Goal: Check status: Check status

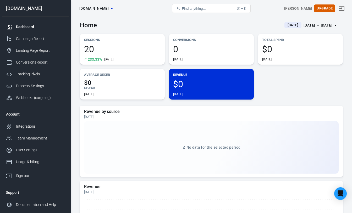
click at [90, 49] on span "20" at bounding box center [122, 49] width 77 height 9
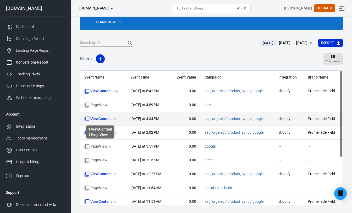
click at [114, 119] on sup "+ 1" at bounding box center [114, 119] width 3 height 4
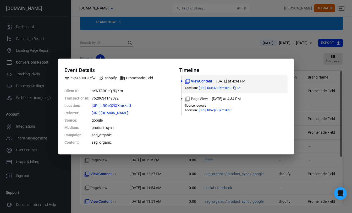
click at [241, 88] on link at bounding box center [239, 88] width 4 height 4
click at [302, 55] on div "Event Details nvzAa0DGEcfw shopify Promenade Field Client ID : nYNTAROeQ2iQXm T…" at bounding box center [176, 106] width 352 height 213
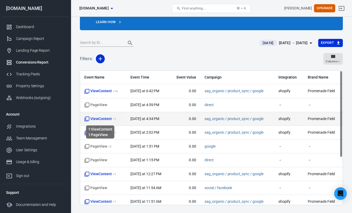
click at [109, 118] on span "ViewContent + 1" at bounding box center [100, 118] width 32 height 5
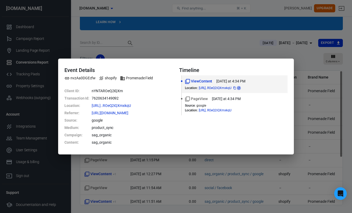
click at [241, 88] on icon at bounding box center [238, 87] width 3 height 3
click at [269, 51] on div "Event Details nvzAa0DGEcfw shopify Promenade Field Client ID : nYNTAROeQ2iQXm T…" at bounding box center [176, 106] width 352 height 213
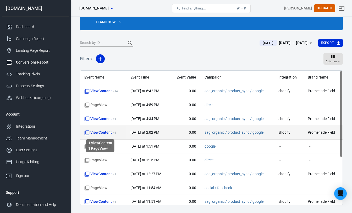
click at [106, 132] on span "ViewContent + 1" at bounding box center [100, 132] width 32 height 5
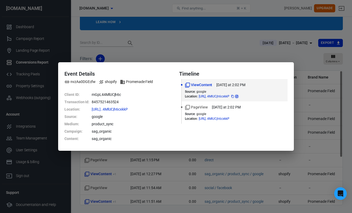
click at [238, 97] on icon at bounding box center [236, 96] width 3 height 3
click at [228, 47] on div "Event Details nvzAa0DGEcfw shopify Promenade Field Client ID : mGpL44MlUCjh6c T…" at bounding box center [176, 106] width 352 height 213
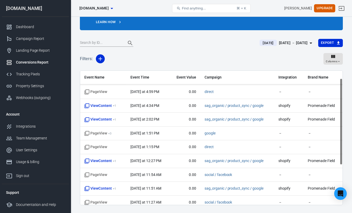
scroll to position [14, 0]
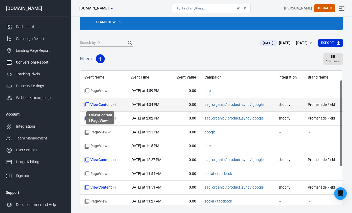
click at [104, 105] on span "ViewContent + 1" at bounding box center [100, 104] width 32 height 5
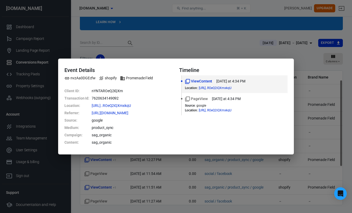
click at [308, 56] on div "Event Details nvzAa0DGEcfw shopify Promenade Field Client ID : nYNTAROeQ2iQXm T…" at bounding box center [176, 106] width 352 height 213
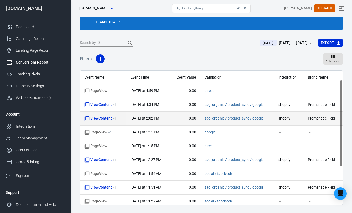
click at [105, 116] on span "ViewContent + 1" at bounding box center [100, 118] width 32 height 5
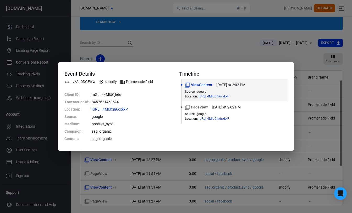
click at [302, 51] on div "Event Details nvzAa0DGEcfw shopify Promenade Field Client ID : mGpL44MlUCjh6c T…" at bounding box center [176, 106] width 352 height 213
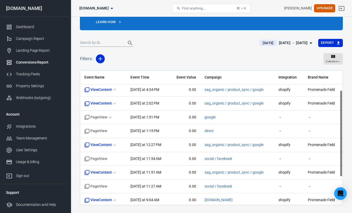
scroll to position [30, 0]
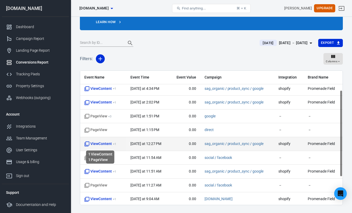
click at [103, 143] on span "ViewContent + 1" at bounding box center [100, 143] width 32 height 5
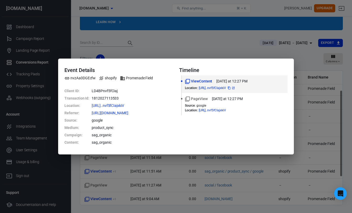
click at [235, 87] on icon at bounding box center [233, 87] width 3 height 3
click at [301, 57] on div "Event Details nvzAa0DGEcfw shopify Promenade Field Client ID : LD4BPnvf5fCIaj T…" at bounding box center [176, 106] width 352 height 213
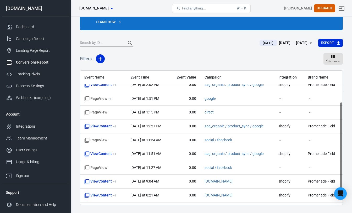
scroll to position [48, 0]
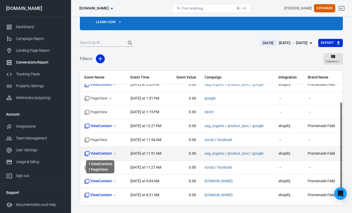
click at [111, 153] on span "ViewContent + 1" at bounding box center [100, 153] width 32 height 5
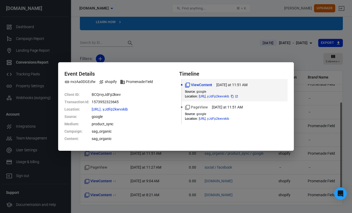
click at [238, 96] on icon at bounding box center [236, 96] width 3 height 3
click at [299, 63] on div "Event Details nvzAa0DGEcfw shopify Promenade Field Client ID : BCQrvyJdFp2kwv T…" at bounding box center [176, 106] width 352 height 213
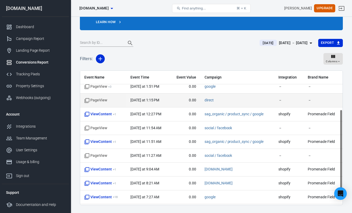
scroll to position [62, 0]
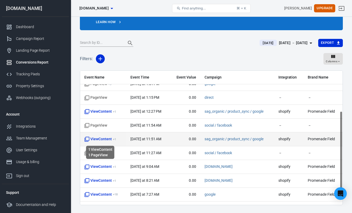
click at [114, 139] on sup "+ 1" at bounding box center [114, 139] width 3 height 4
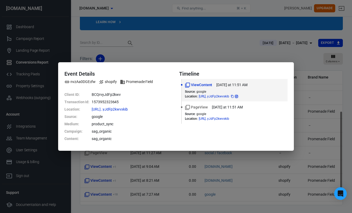
click at [238, 96] on icon at bounding box center [236, 96] width 2 height 2
click at [307, 61] on div "Event Details nvzAa0DGEcfw shopify Promenade Field Client ID : BCQrvyJdFp2kwv T…" at bounding box center [176, 106] width 352 height 213
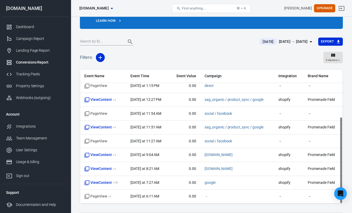
scroll to position [36, 0]
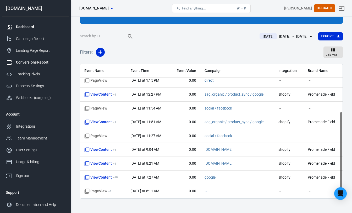
click at [28, 25] on div "Dashboard" at bounding box center [40, 27] width 49 height 6
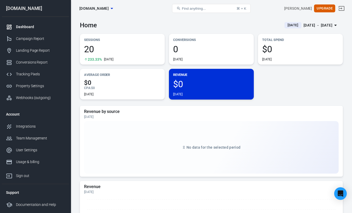
click at [164, 24] on div "Home Today Sep 9 － Sep 9, 2025" at bounding box center [211, 23] width 263 height 13
click at [98, 45] on span "20" at bounding box center [122, 49] width 77 height 9
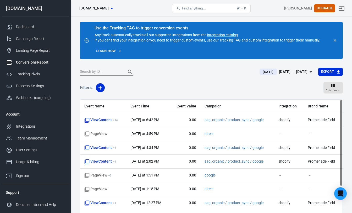
click at [206, 84] on div "Filters: Columns" at bounding box center [211, 89] width 263 height 19
click at [31, 24] on div "Dashboard" at bounding box center [40, 27] width 49 height 6
